Goal: Share content

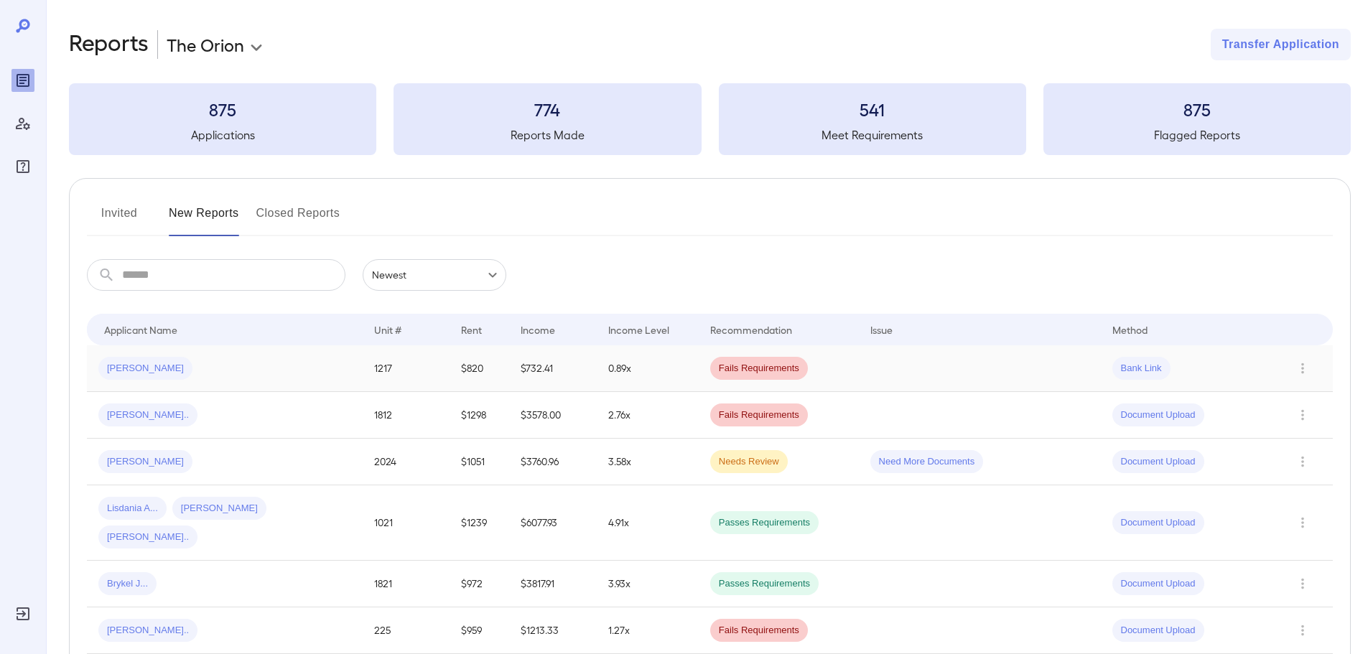
click at [258, 359] on div "[PERSON_NAME]" at bounding box center [224, 368] width 253 height 23
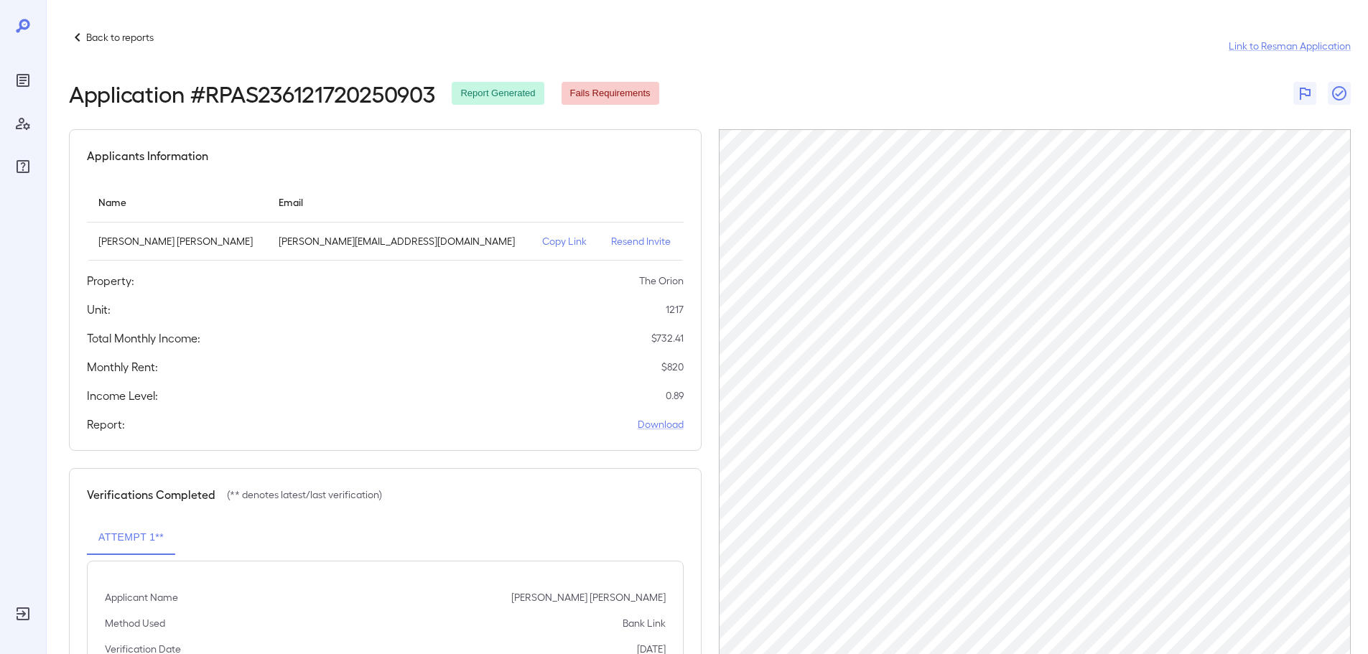
click at [542, 238] on p "Copy Link" at bounding box center [565, 241] width 46 height 14
